Goal: Task Accomplishment & Management: Complete application form

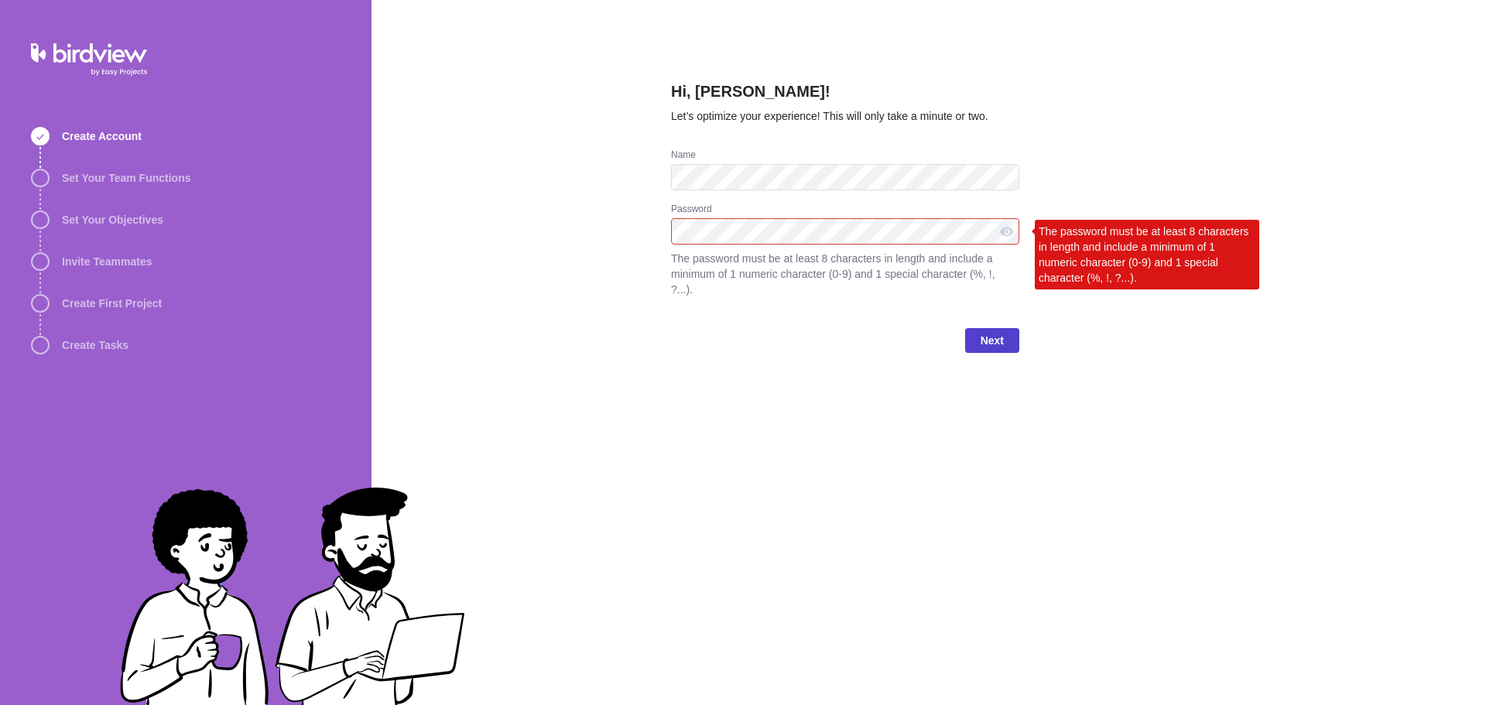
click at [994, 331] on span "Next" at bounding box center [991, 340] width 23 height 19
click at [1053, 409] on div "Hi, [PERSON_NAME]! Let’s optimize your experience! This will only take a minute…" at bounding box center [928, 352] width 1114 height 705
click at [1119, 247] on div "The password must be at least 8 characters in length and include a minimum of 1…" at bounding box center [1147, 255] width 224 height 70
click at [994, 331] on span "Next" at bounding box center [991, 340] width 23 height 19
click at [645, 226] on div "Hi, Haytham Ibrahim! Let’s optimize your experience! This will only take a minu…" at bounding box center [928, 352] width 1114 height 705
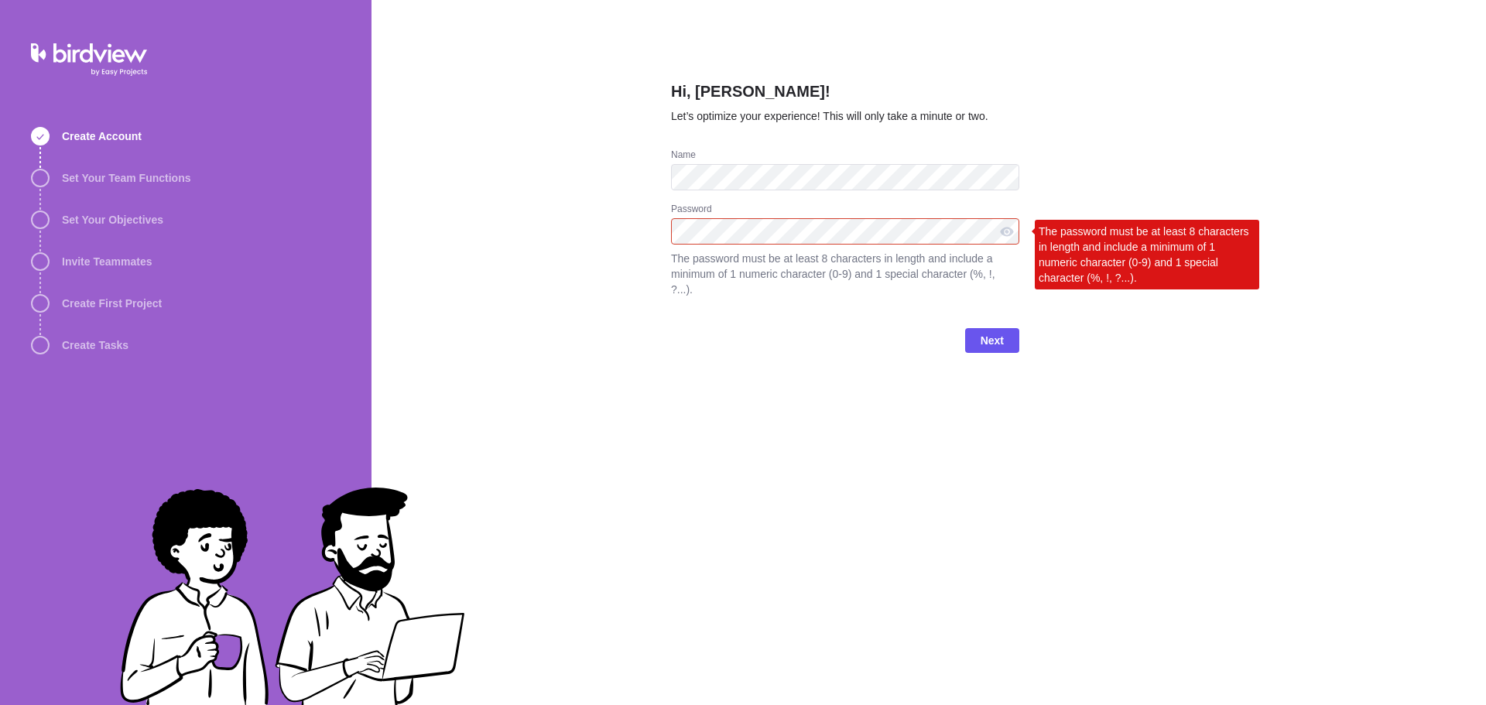
click at [695, 377] on div "Hi, Haytham Ibrahim! Let’s optimize your experience! This will only take a minu…" at bounding box center [845, 352] width 348 height 705
click at [443, 236] on div "Hi, Haytham Ibrahim! Let’s optimize your experience! This will only take a minu…" at bounding box center [928, 352] width 1114 height 705
click at [748, 455] on div "Hi, Haytham Ibrahim! Let’s optimize your experience! This will only take a minu…" at bounding box center [845, 352] width 348 height 705
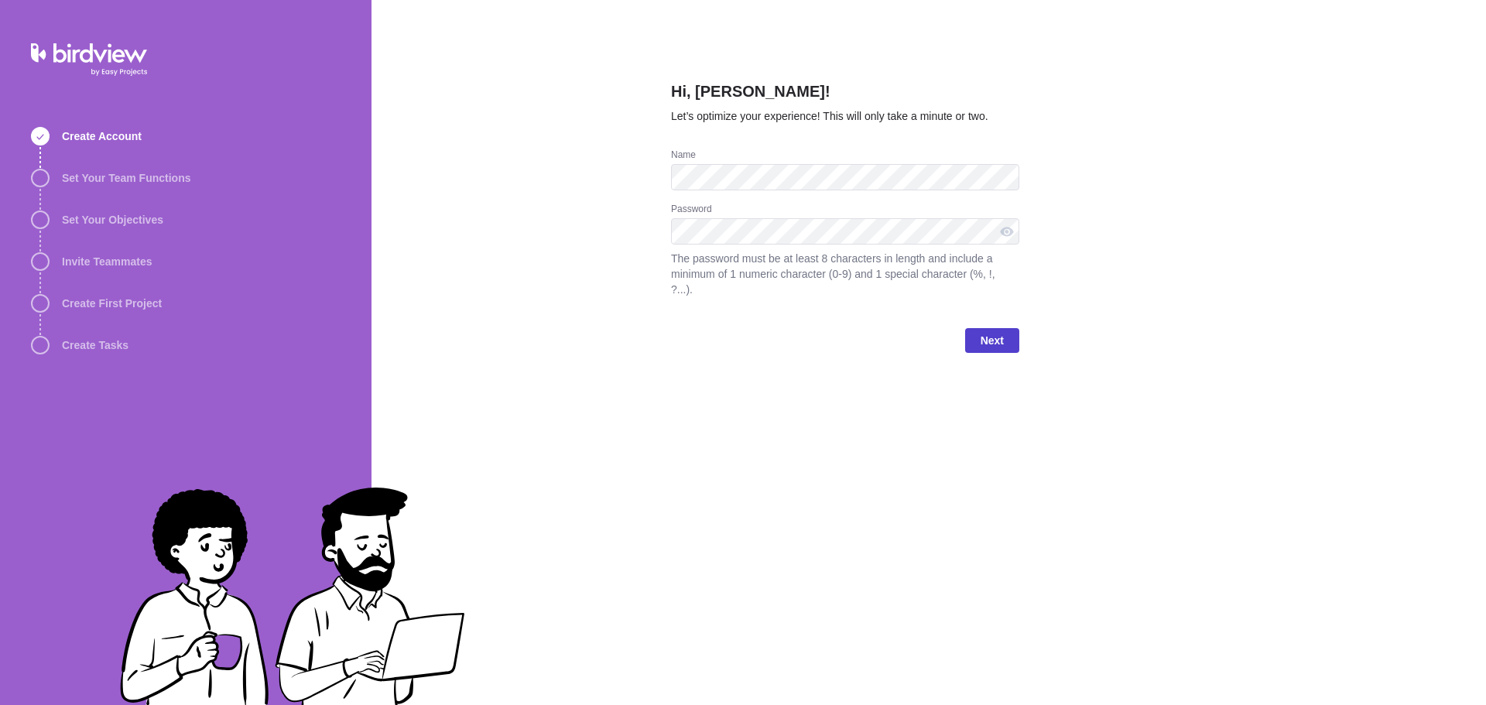
click at [997, 331] on span "Next" at bounding box center [991, 340] width 23 height 19
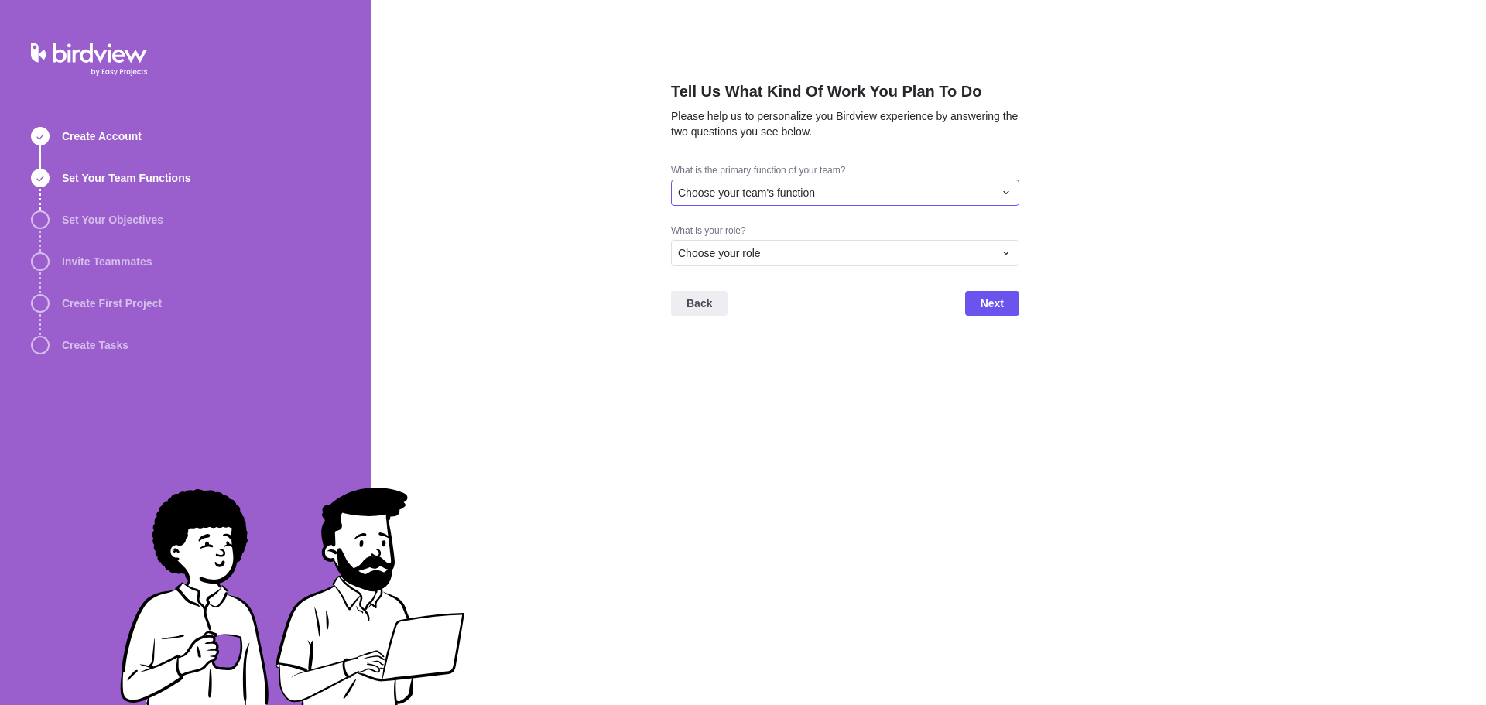
click at [771, 188] on span "Choose your team's function" at bounding box center [746, 192] width 137 height 15
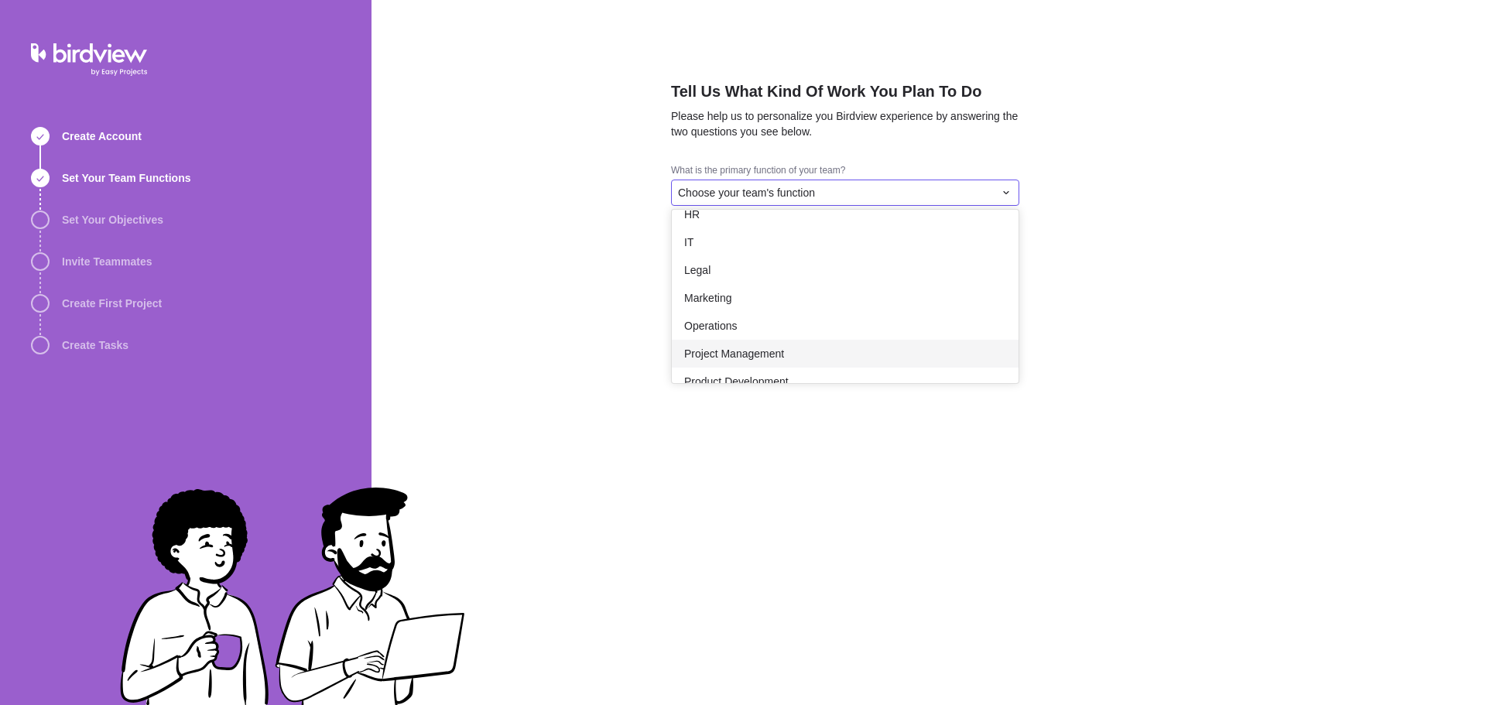
click at [772, 352] on span "Project Management" at bounding box center [734, 353] width 100 height 15
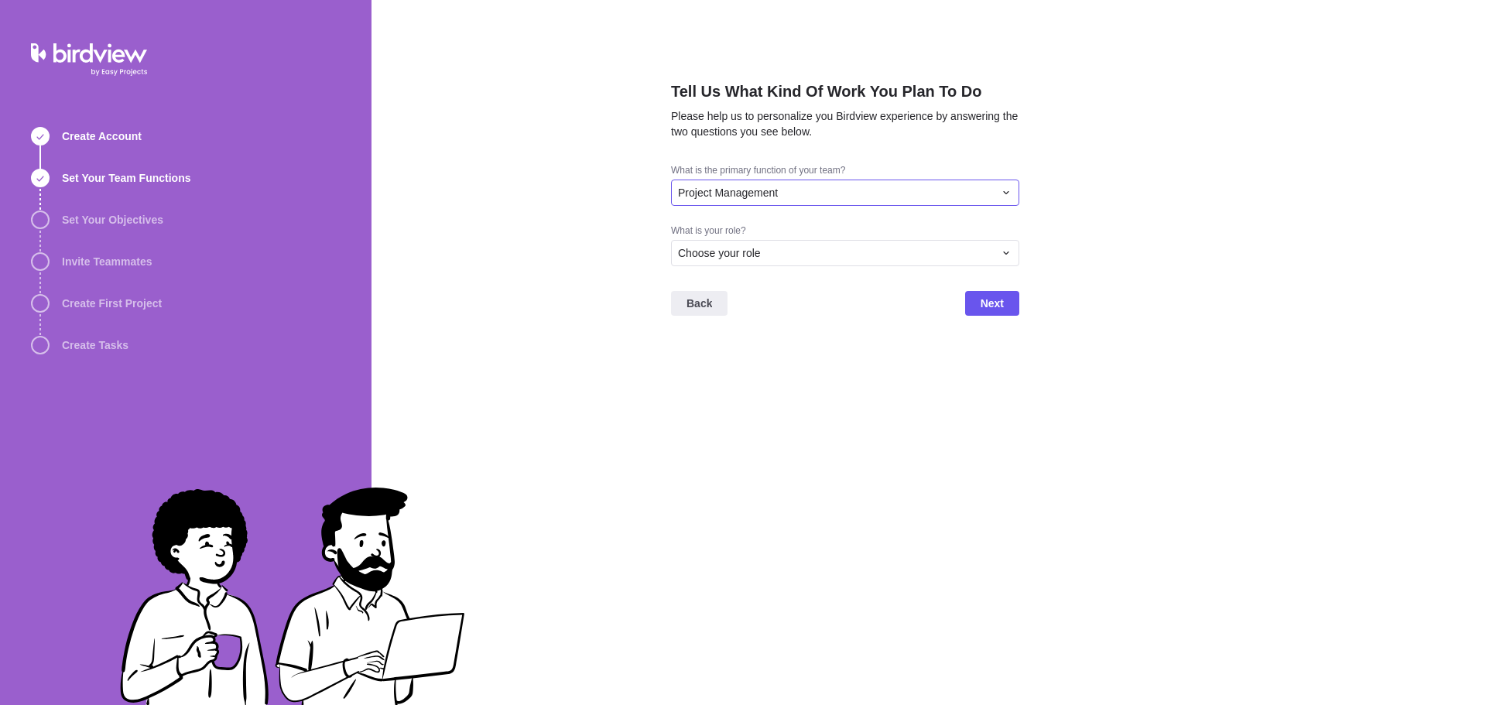
click at [740, 197] on span "Project Management" at bounding box center [728, 192] width 100 height 15
click at [753, 255] on span "Product Development" at bounding box center [736, 251] width 104 height 15
click at [743, 254] on span "Choose your role" at bounding box center [719, 252] width 83 height 15
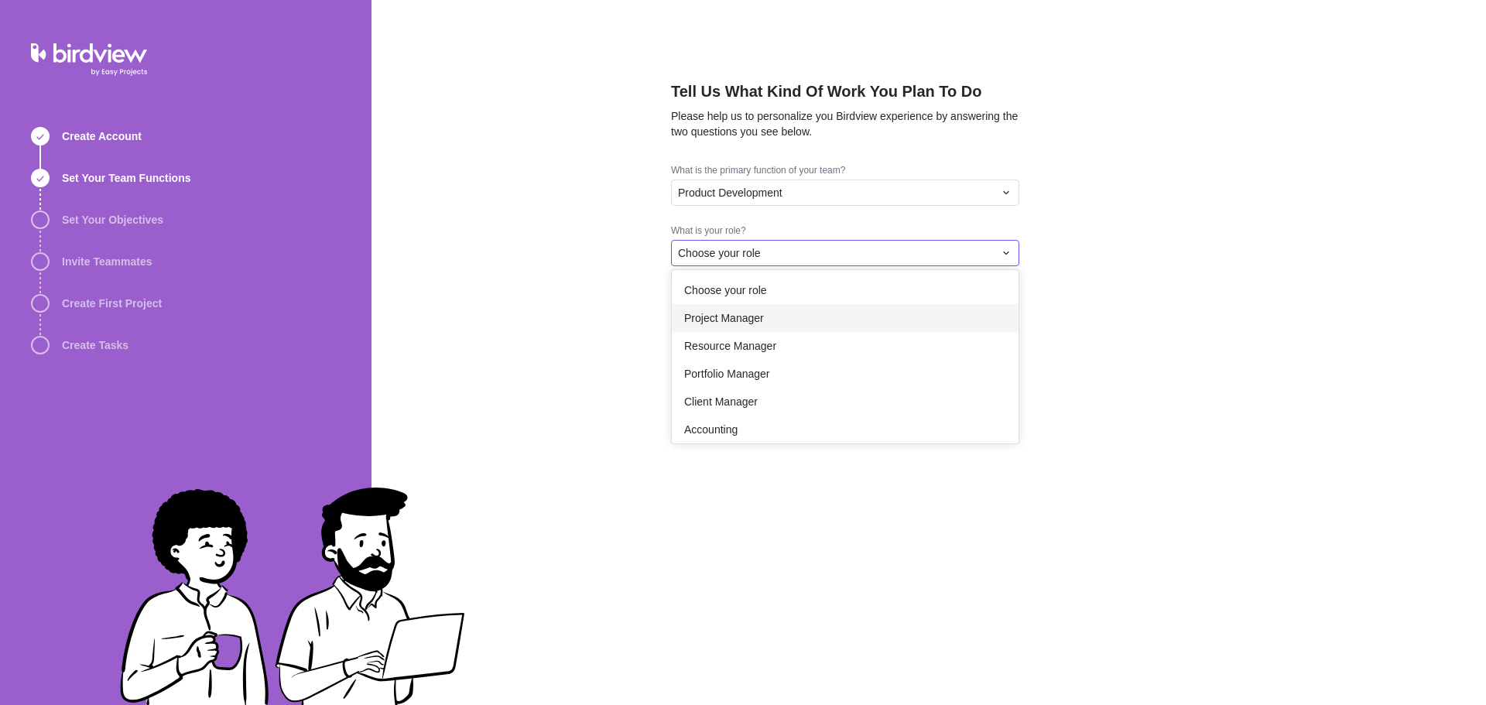
click at [748, 316] on span "Project Manager" at bounding box center [724, 317] width 80 height 15
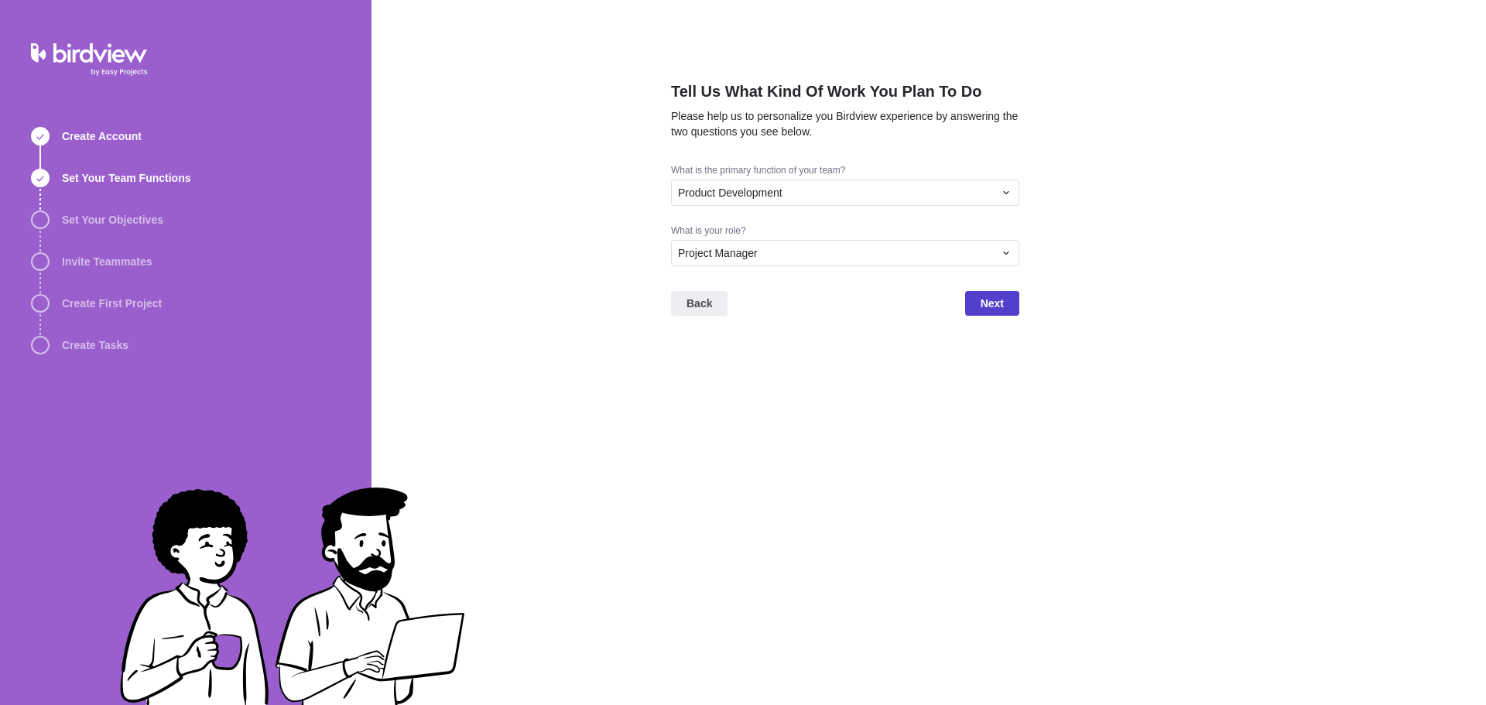
click at [983, 307] on span "Next" at bounding box center [991, 303] width 23 height 19
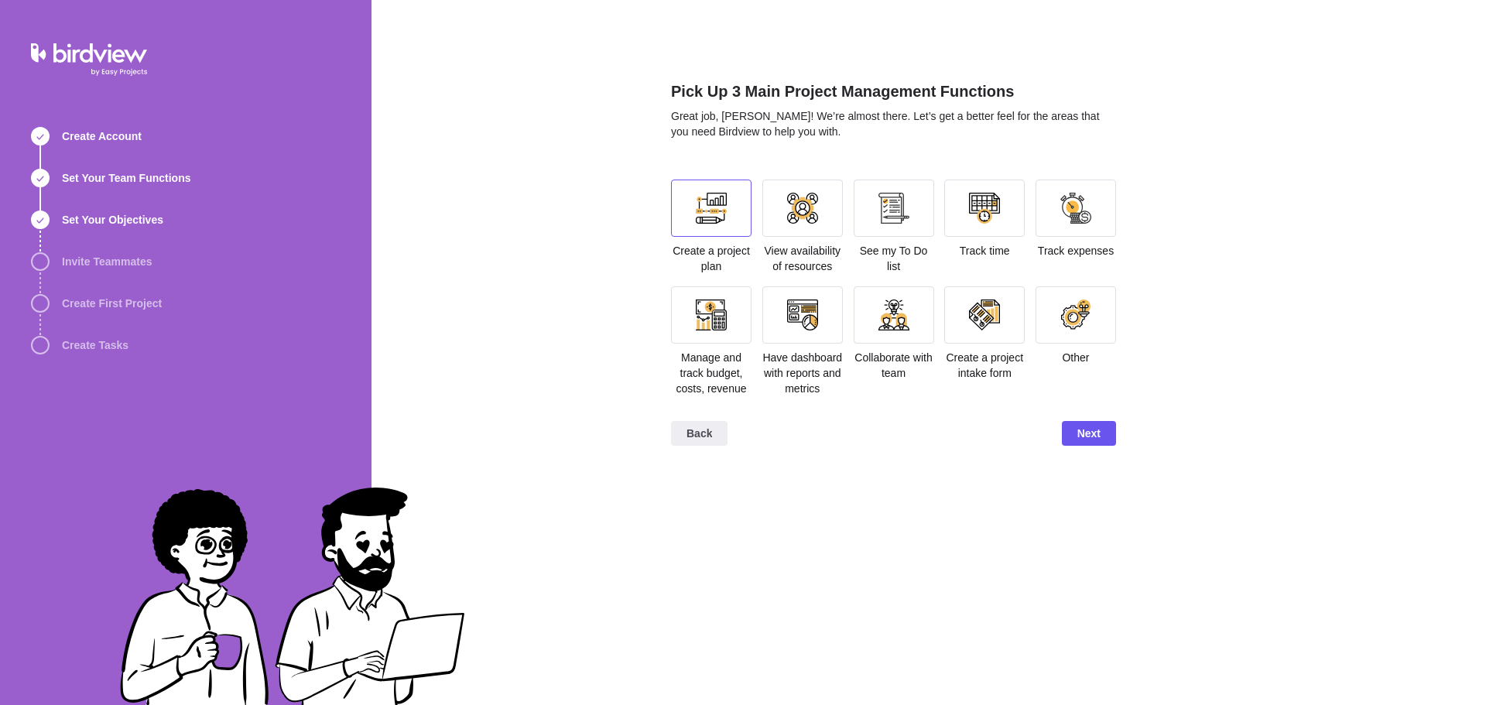
click at [711, 216] on div at bounding box center [711, 208] width 31 height 31
click at [809, 217] on div at bounding box center [802, 208] width 31 height 31
click at [1083, 316] on div at bounding box center [1075, 314] width 31 height 31
click at [691, 327] on div at bounding box center [711, 314] width 80 height 57
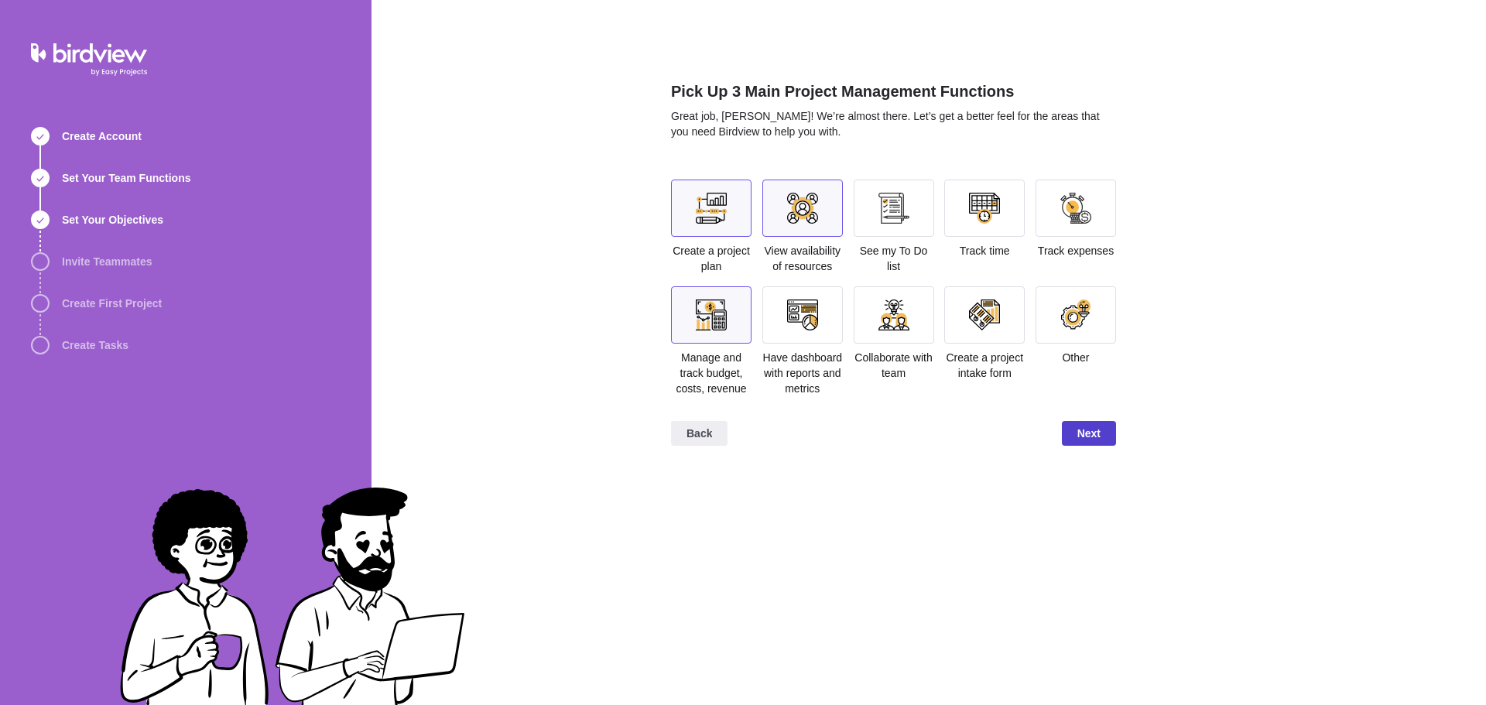
click at [1087, 429] on span "Next" at bounding box center [1088, 433] width 23 height 19
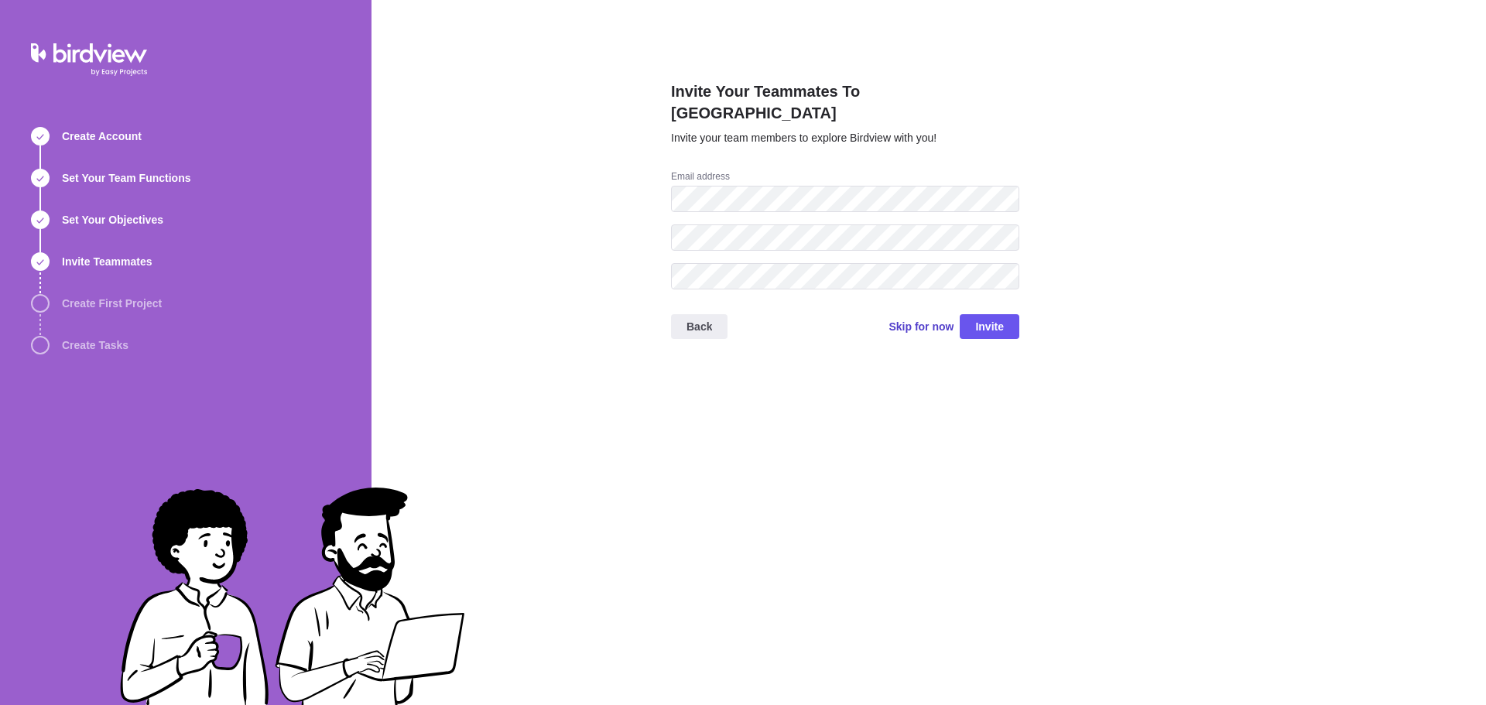
click at [898, 319] on span "Skip for now" at bounding box center [920, 326] width 65 height 15
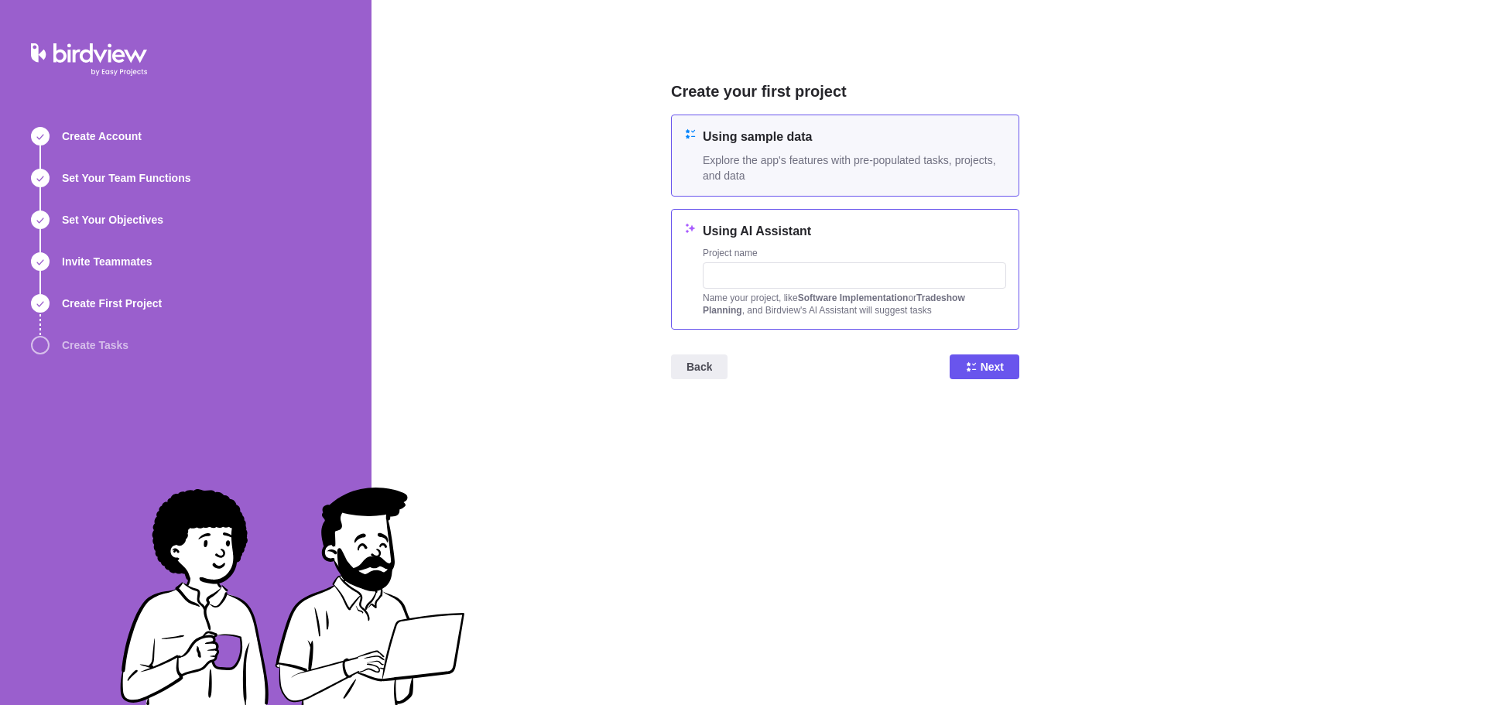
click at [873, 221] on div "Using AI Assistant Project name Name your project, like Software Implementation…" at bounding box center [845, 269] width 348 height 121
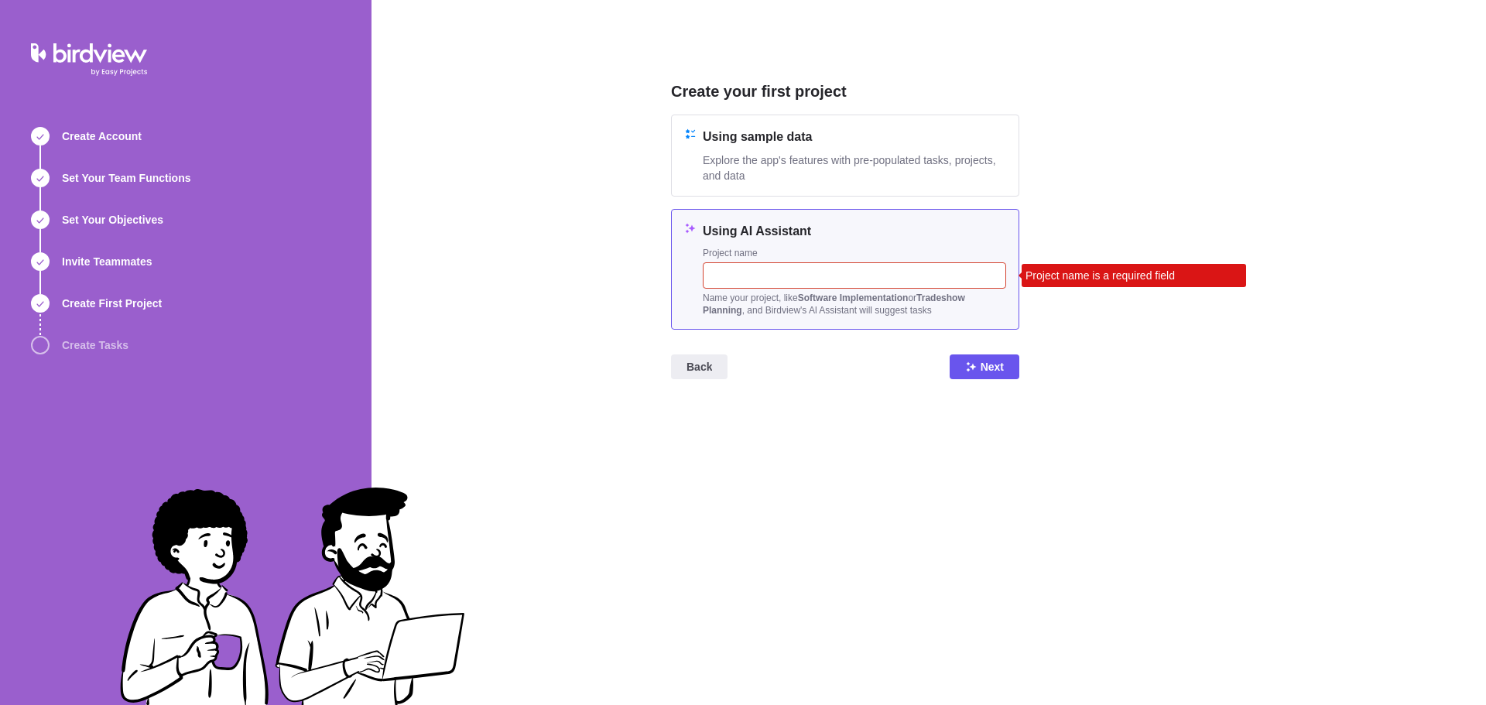
click at [802, 278] on input "text" at bounding box center [854, 275] width 303 height 26
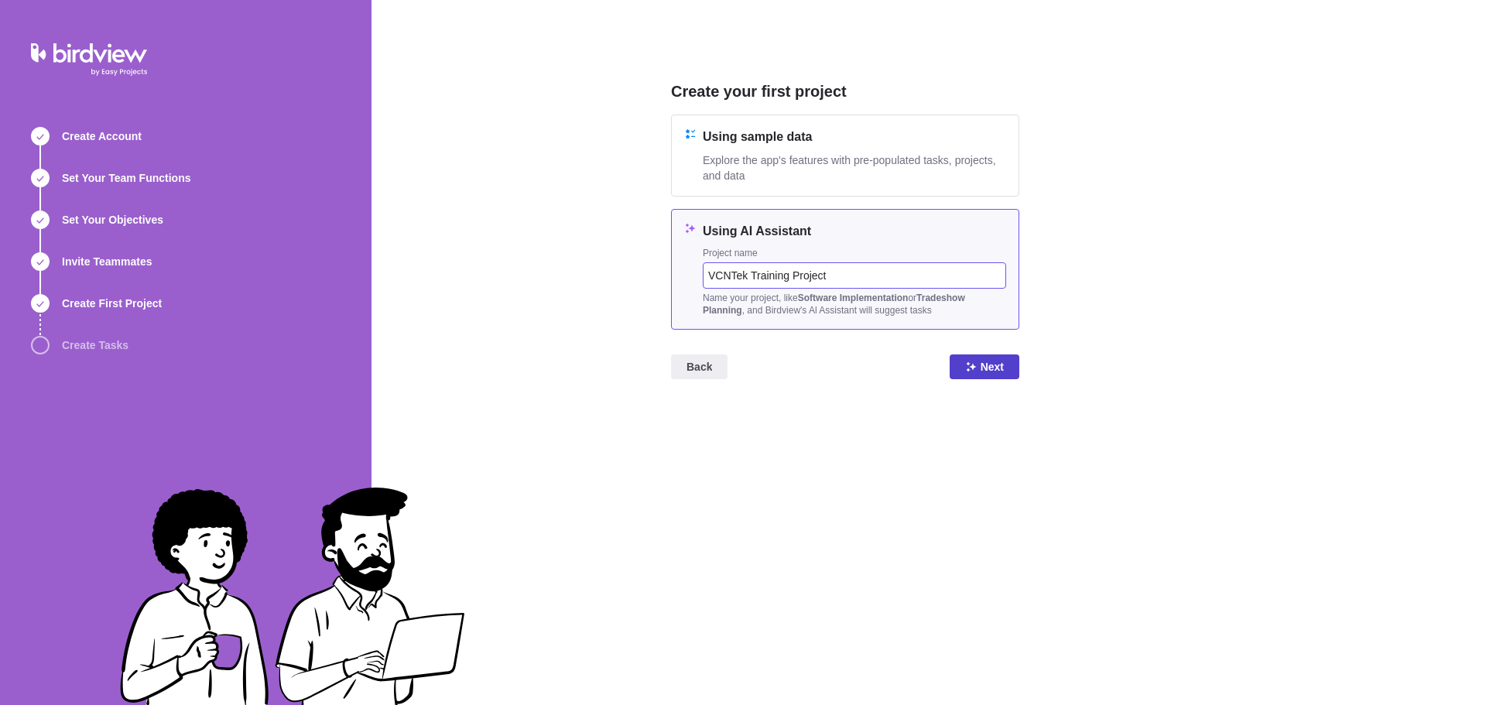
type input "VCNTek Training Project"
click at [984, 365] on span "Next" at bounding box center [991, 367] width 23 height 19
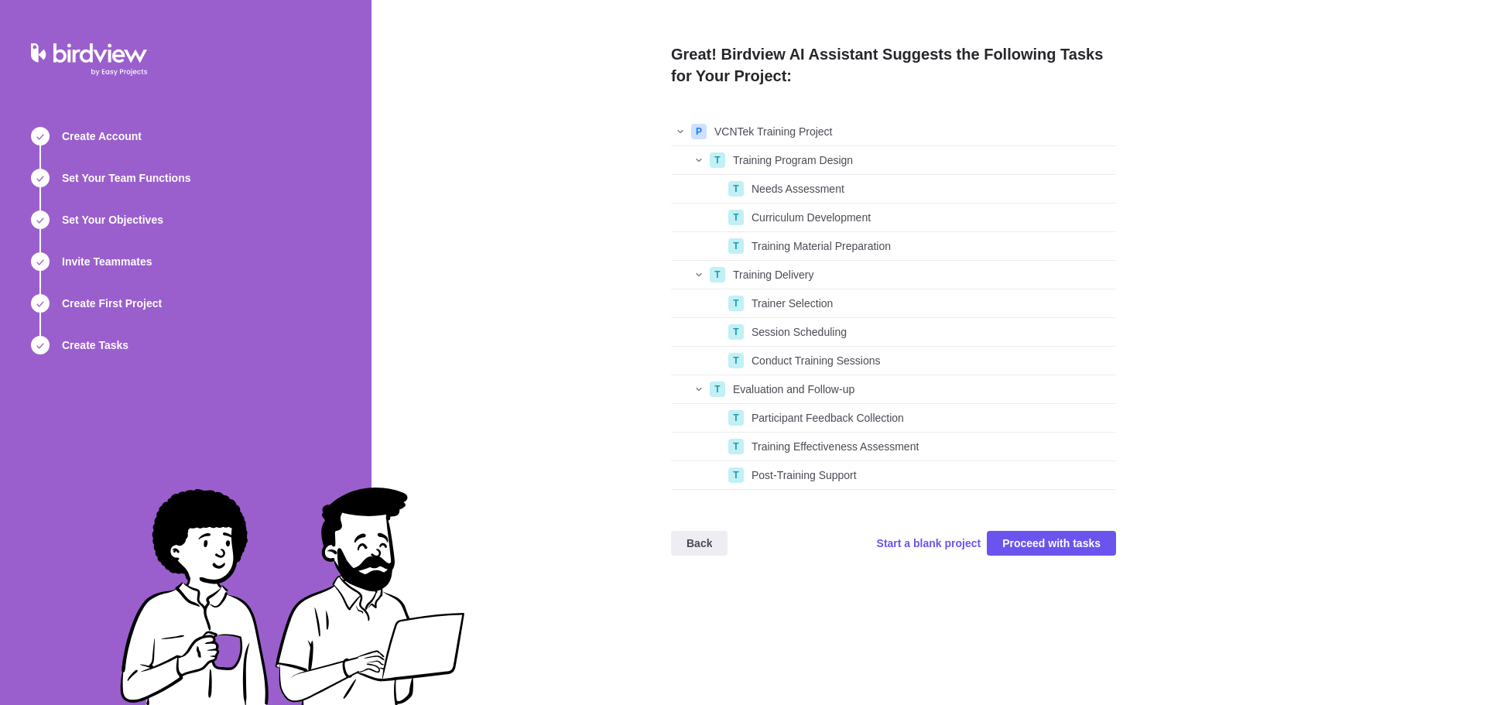
scroll to position [361, 433]
click at [1036, 544] on span "Proceed with tasks" at bounding box center [1051, 543] width 98 height 19
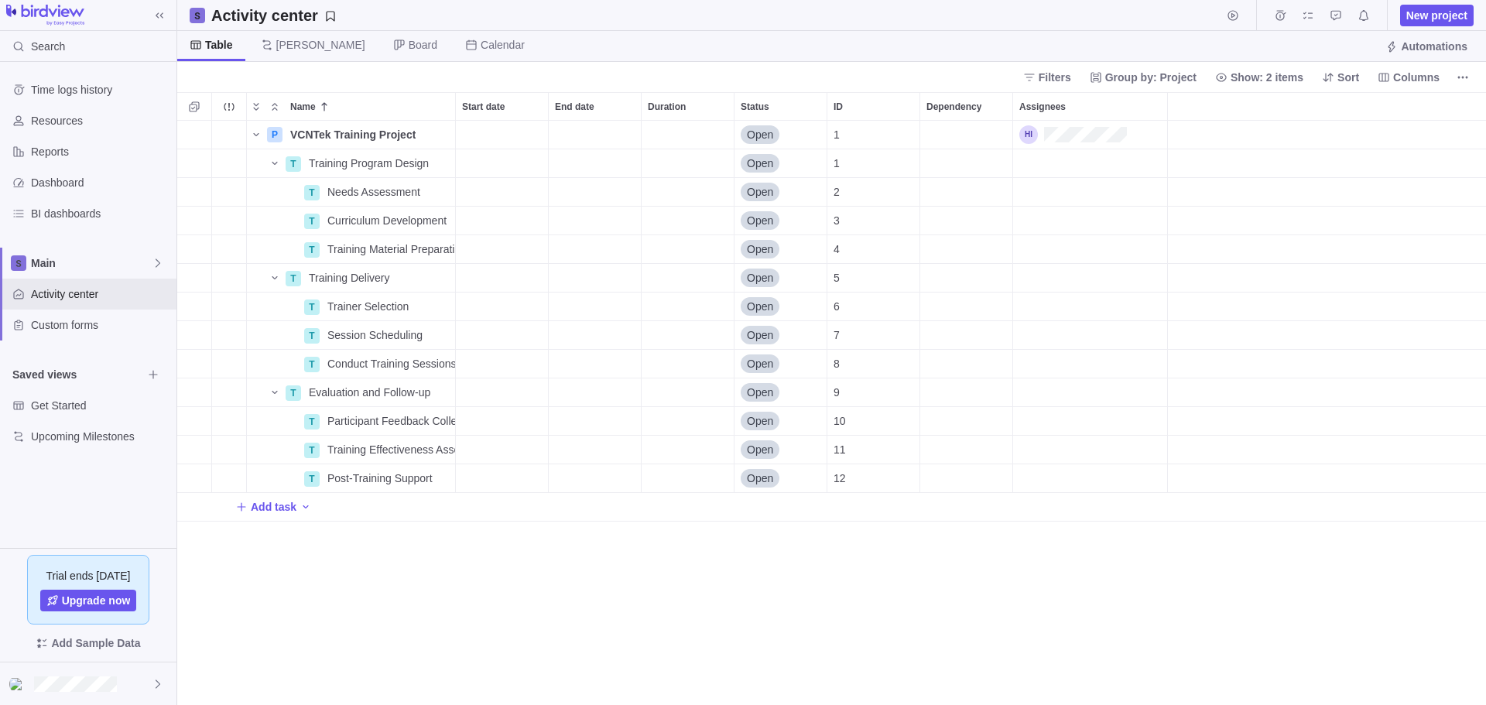
scroll to position [573, 1297]
